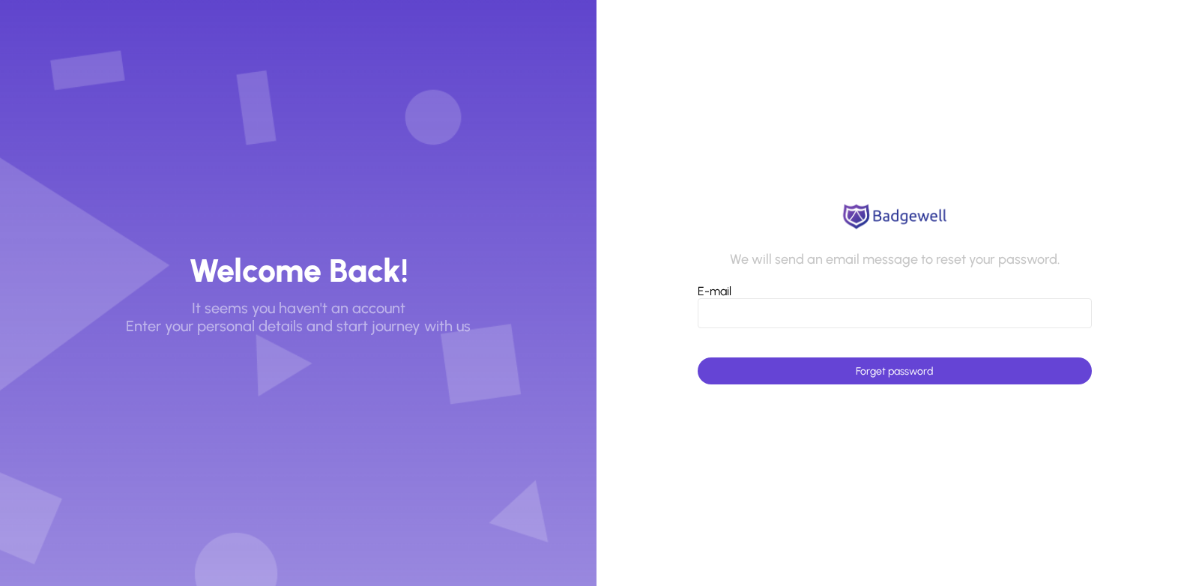
click at [781, 323] on input "E-mail" at bounding box center [893, 313] width 393 height 30
type input "**********"
click at [773, 363] on span "submit" at bounding box center [893, 371] width 393 height 36
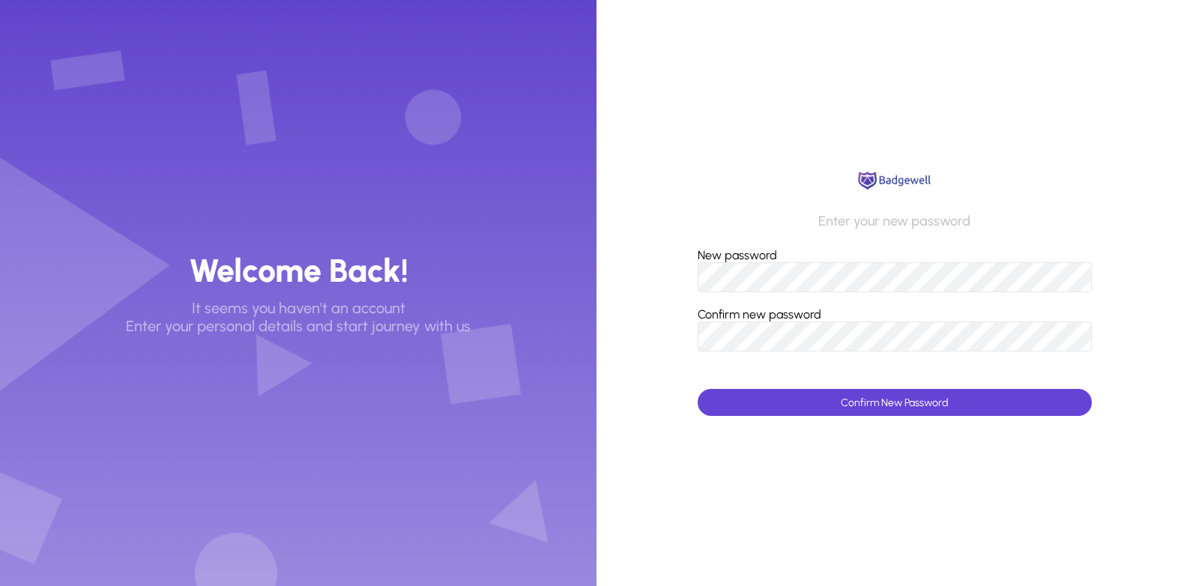
click at [622, 376] on reset-password-form "Enter your new password New password Confirm new password Confirm New Password" at bounding box center [894, 293] width 596 height 586
click at [697, 389] on button "Confirm New Password" at bounding box center [893, 402] width 393 height 27
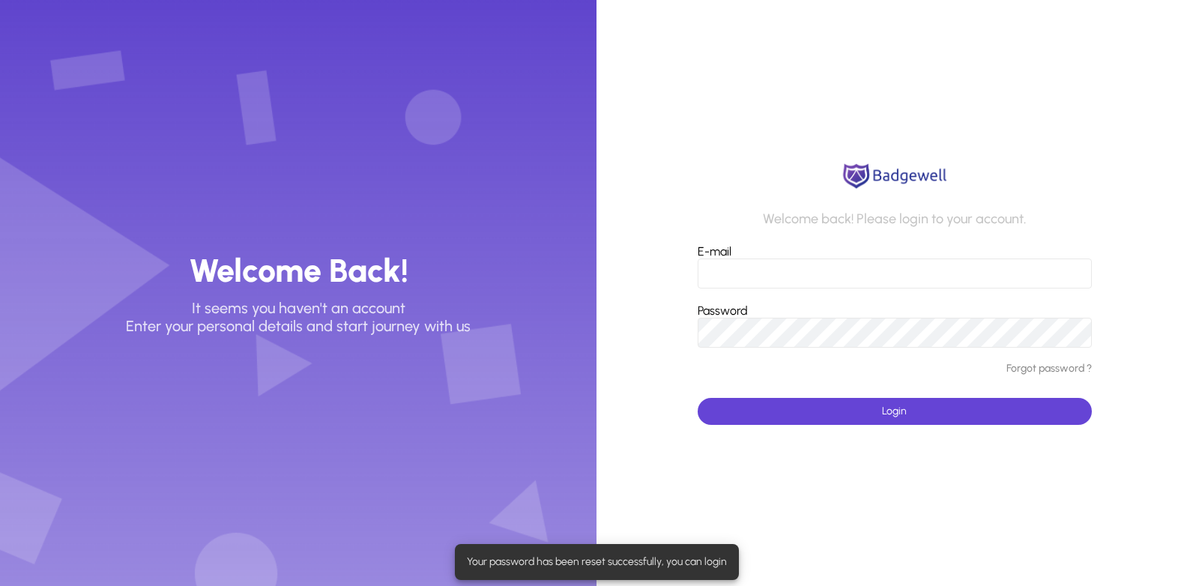
click at [811, 279] on input "E-mail" at bounding box center [893, 273] width 393 height 30
type input "**********"
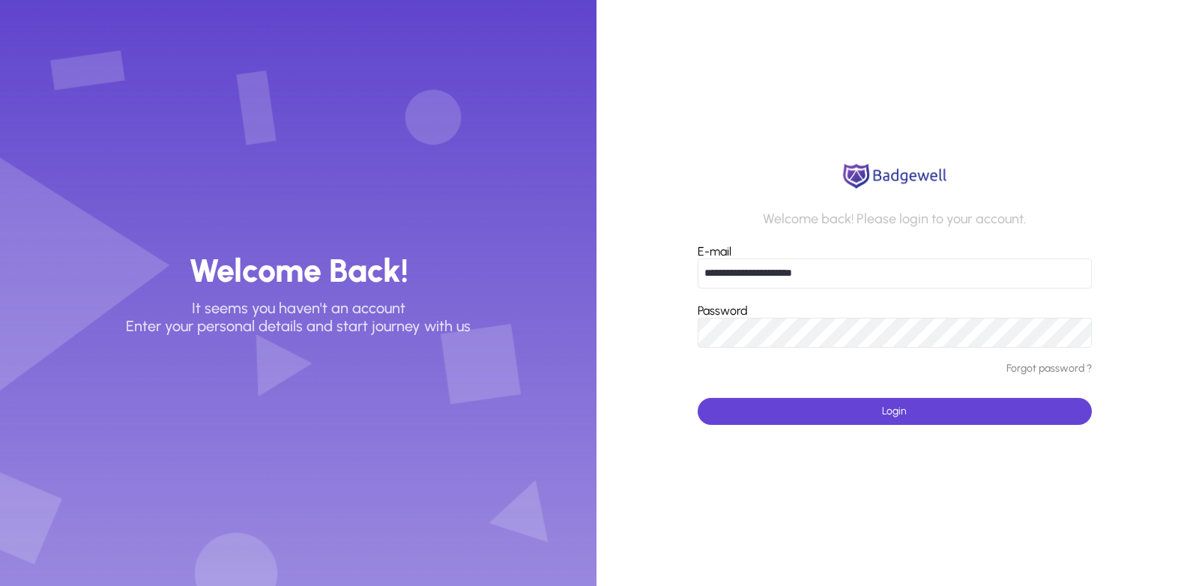
click at [697, 398] on button "Login" at bounding box center [893, 411] width 393 height 27
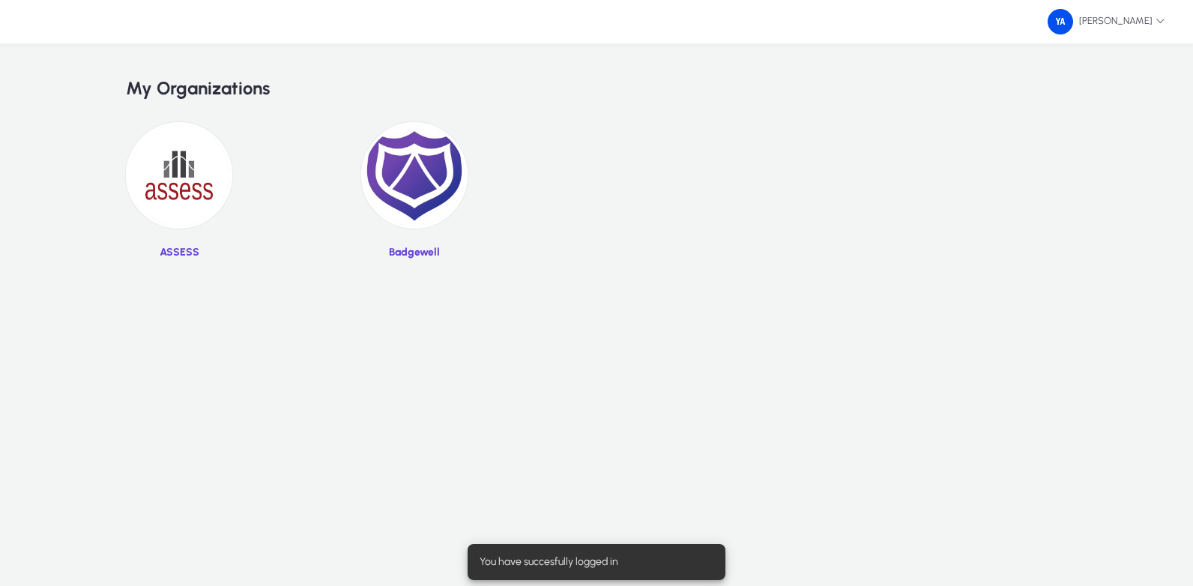
click at [391, 180] on img at bounding box center [414, 175] width 106 height 106
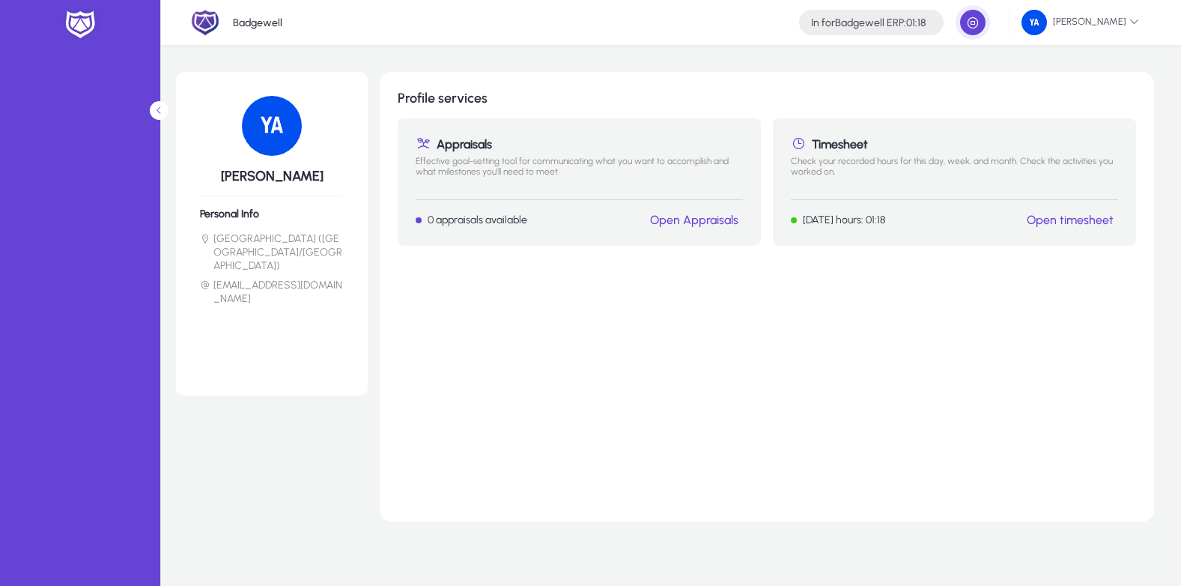
click at [1057, 228] on div "Timesheet Check your recorded hours for this day, week, and month. Check the ac…" at bounding box center [954, 181] width 363 height 127
click at [1062, 213] on link "Open timesheet" at bounding box center [1070, 220] width 87 height 14
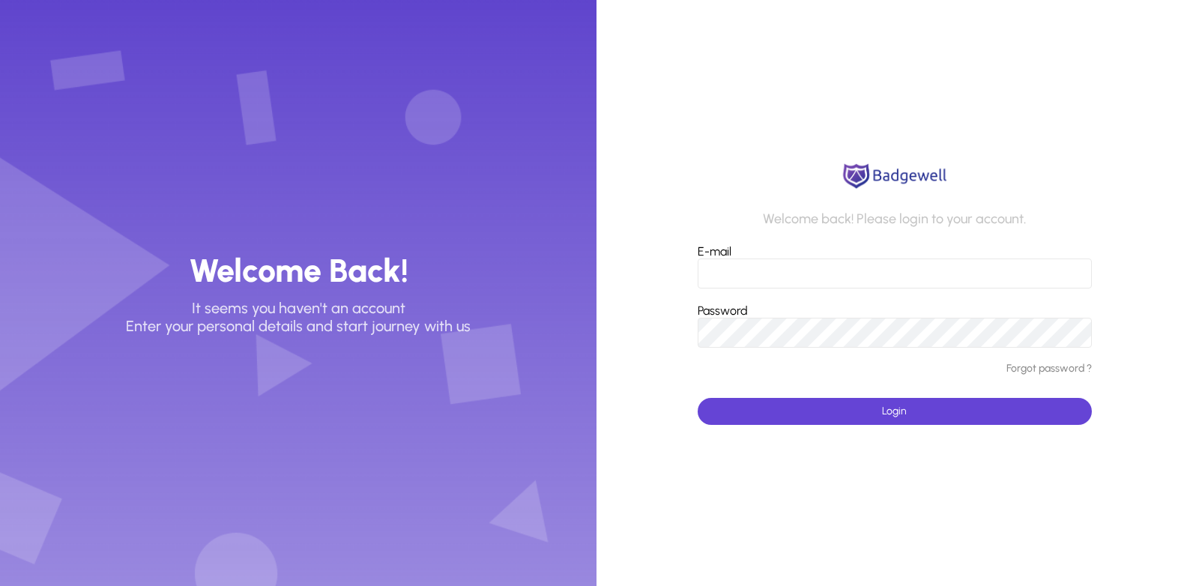
click at [960, 271] on input "E-mail" at bounding box center [893, 273] width 393 height 30
type input "**********"
click at [697, 398] on button "Login" at bounding box center [893, 411] width 393 height 27
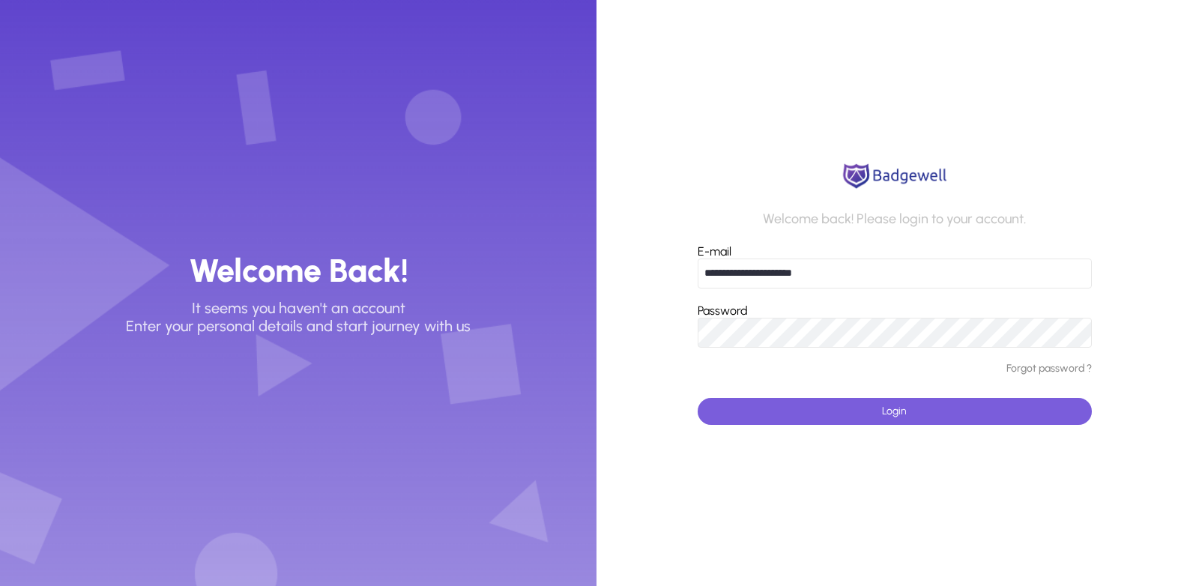
click at [703, 411] on span "submit" at bounding box center [893, 411] width 393 height 36
click at [697, 398] on button "Login" at bounding box center [893, 411] width 393 height 27
